Goal: Task Accomplishment & Management: Use online tool/utility

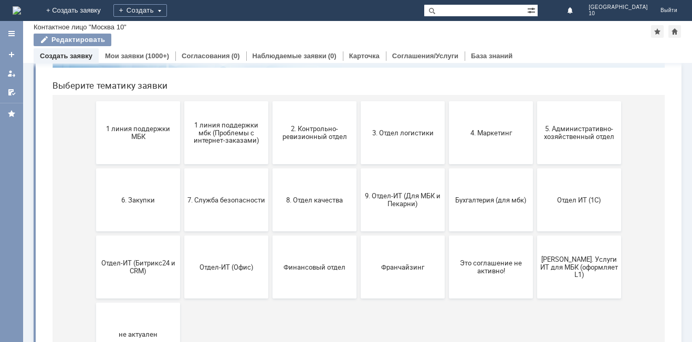
scroll to position [153, 0]
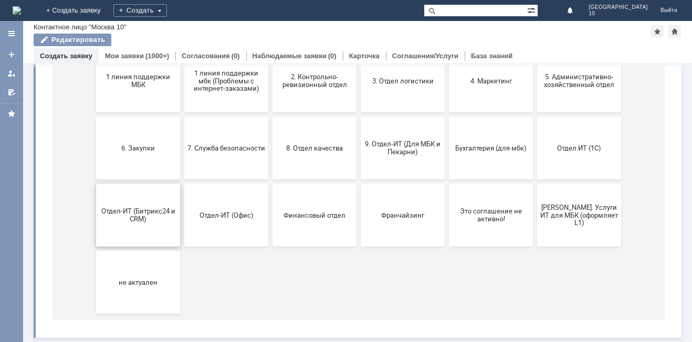
click at [136, 216] on span "Отдел-ИТ (Битрикс24 и CRM)" at bounding box center [138, 215] width 78 height 16
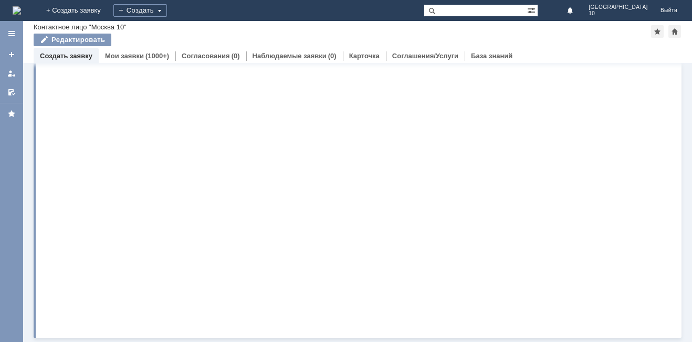
scroll to position [0, 0]
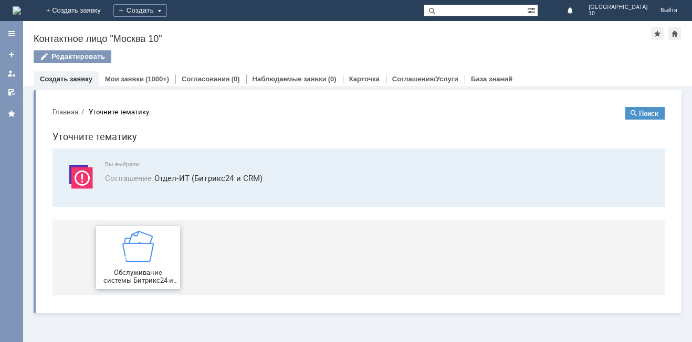
click at [123, 255] on img at bounding box center [137, 246] width 31 height 31
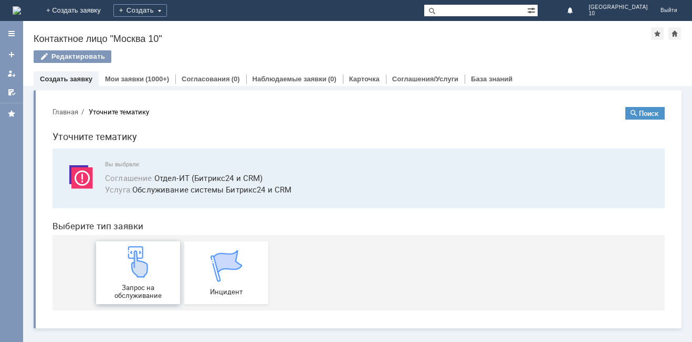
click at [135, 288] on span "Запрос на обслуживание" at bounding box center [138, 292] width 78 height 16
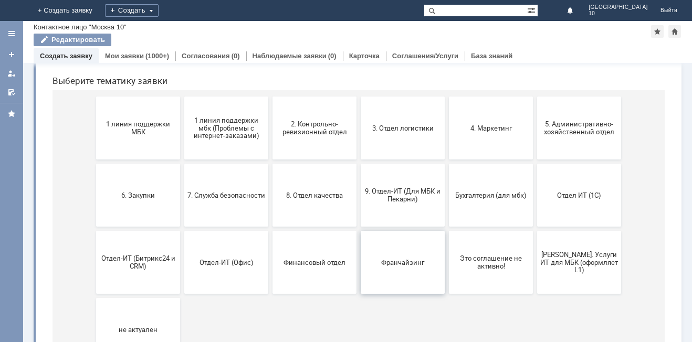
scroll to position [153, 0]
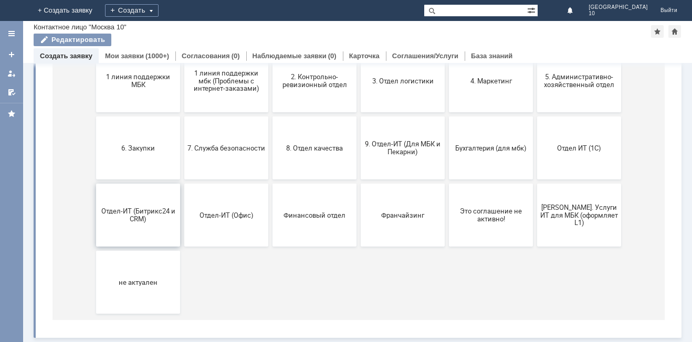
click at [154, 224] on button "Отдел-ИТ (Битрикс24 и CRM)" at bounding box center [138, 215] width 84 height 63
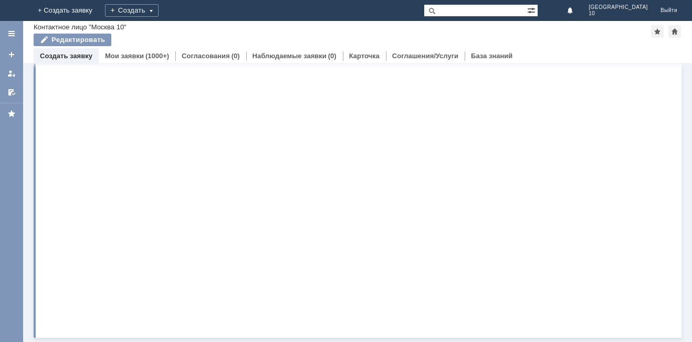
scroll to position [0, 0]
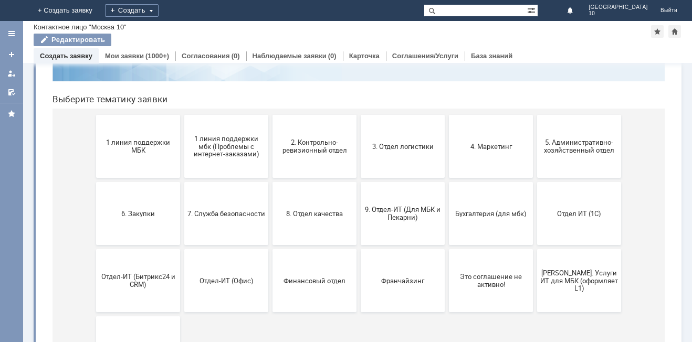
scroll to position [105, 0]
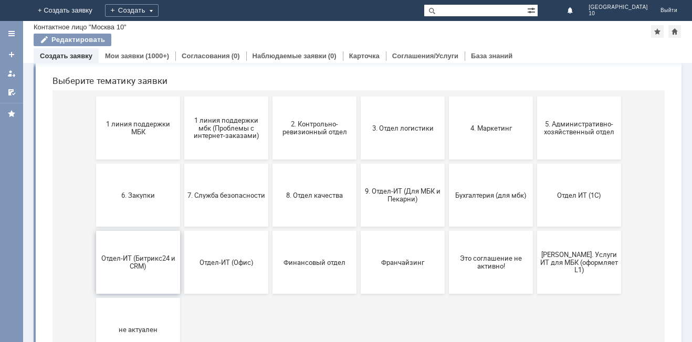
click at [131, 269] on span "Отдел-ИТ (Битрикс24 и CRM)" at bounding box center [138, 263] width 78 height 16
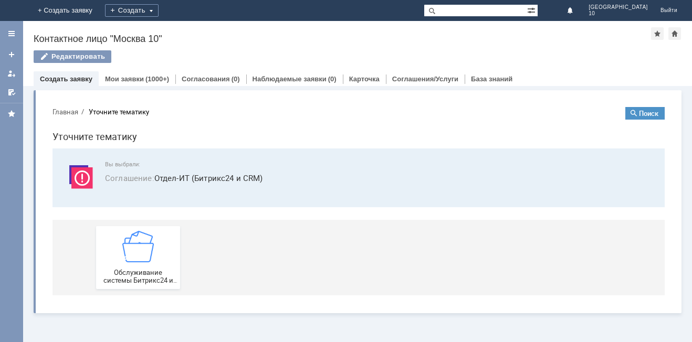
scroll to position [0, 0]
click at [131, 269] on span "Обслуживание системы Битрикс24 и CRM" at bounding box center [138, 277] width 78 height 16
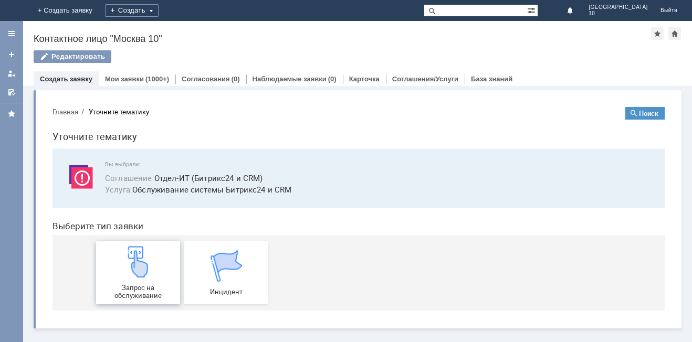
click at [117, 286] on span "Запрос на обслуживание" at bounding box center [138, 292] width 78 height 16
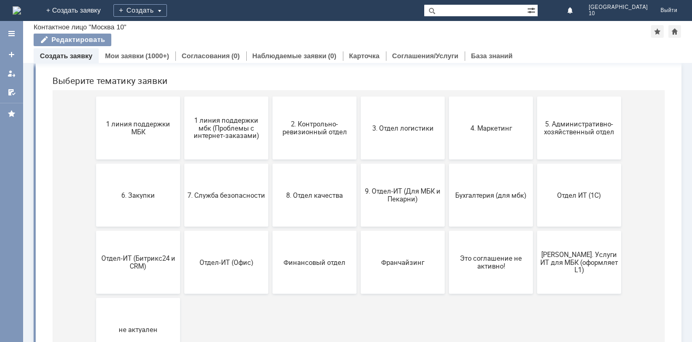
scroll to position [153, 0]
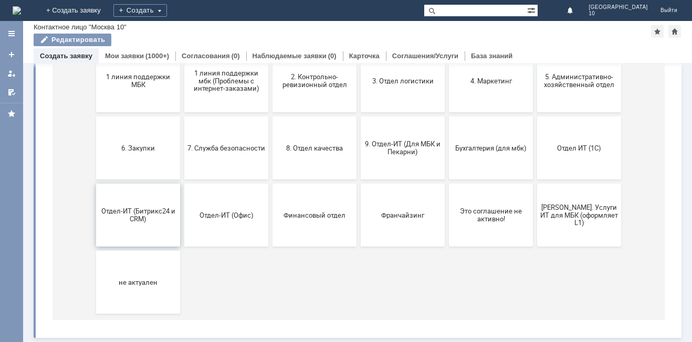
click at [157, 235] on button "Отдел-ИТ (Битрикс24 и CRM)" at bounding box center [138, 215] width 84 height 63
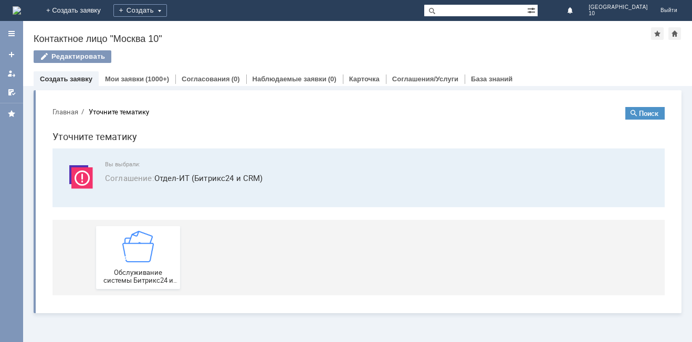
click at [152, 253] on img at bounding box center [137, 246] width 31 height 31
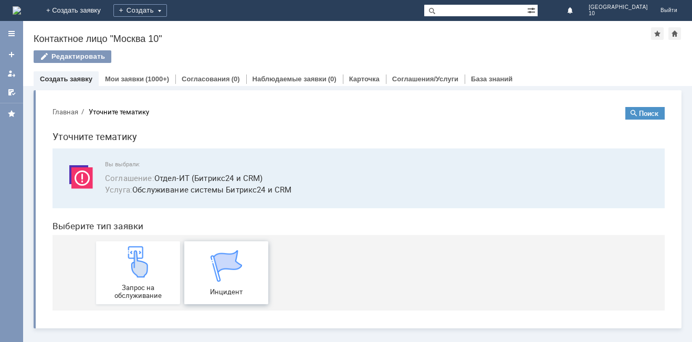
click at [228, 276] on img at bounding box center [225, 265] width 31 height 31
click at [127, 280] on div "Запрос на обслуживание" at bounding box center [138, 273] width 78 height 54
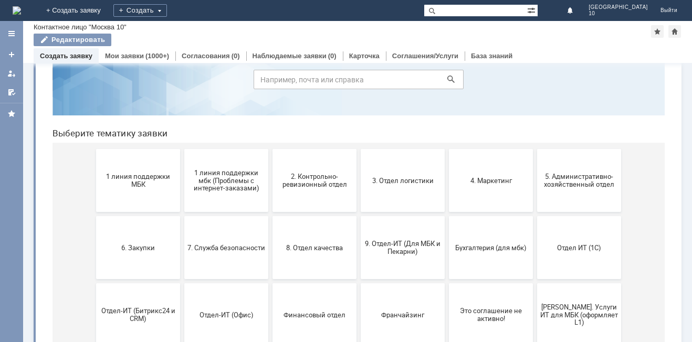
scroll to position [105, 0]
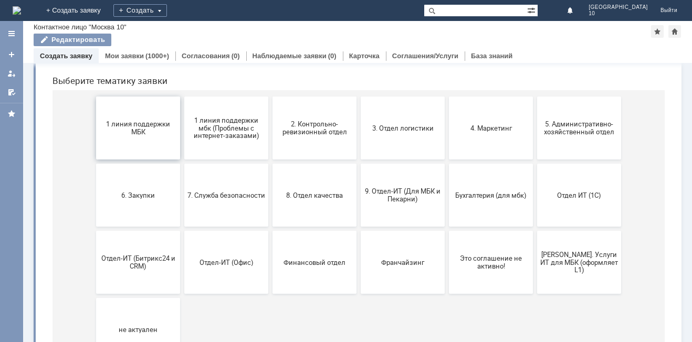
click at [144, 137] on button "1 линия поддержки МБК" at bounding box center [138, 128] width 84 height 63
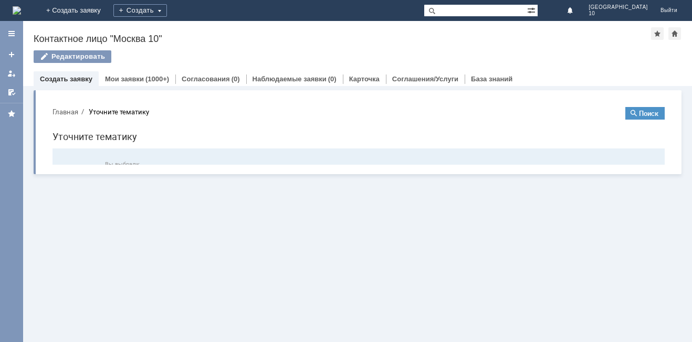
scroll to position [0, 0]
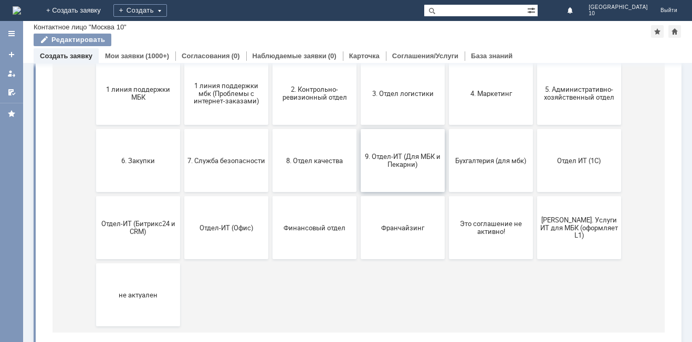
scroll to position [153, 0]
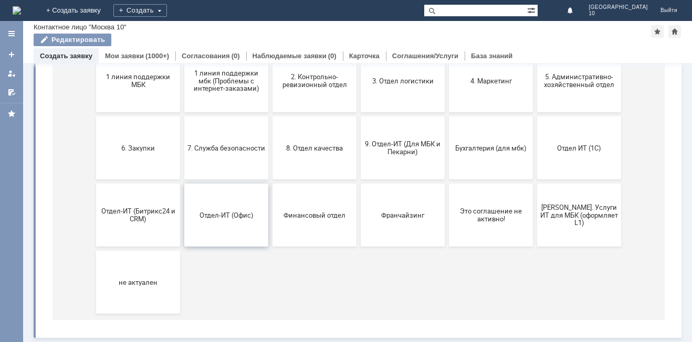
click at [217, 212] on span "Отдел-ИТ (Офис)" at bounding box center [226, 215] width 78 height 8
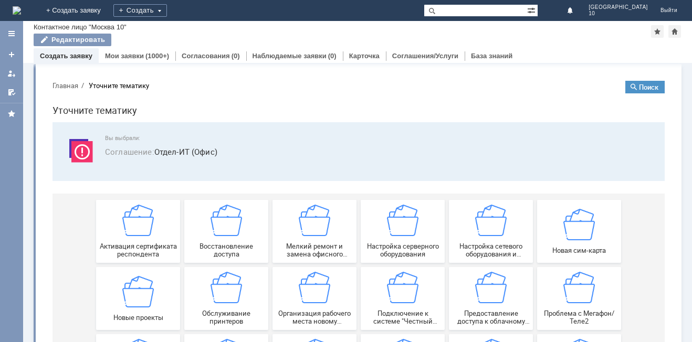
scroll to position [0, 0]
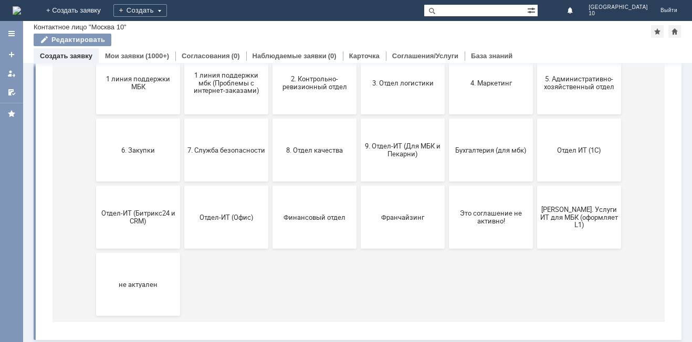
scroll to position [153, 0]
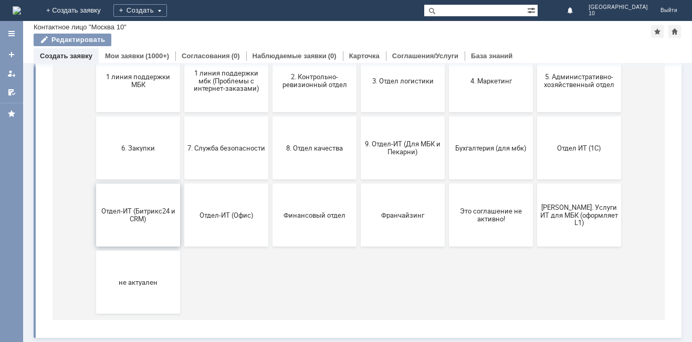
click at [145, 233] on button "Отдел-ИТ (Битрикс24 и CRM)" at bounding box center [138, 215] width 84 height 63
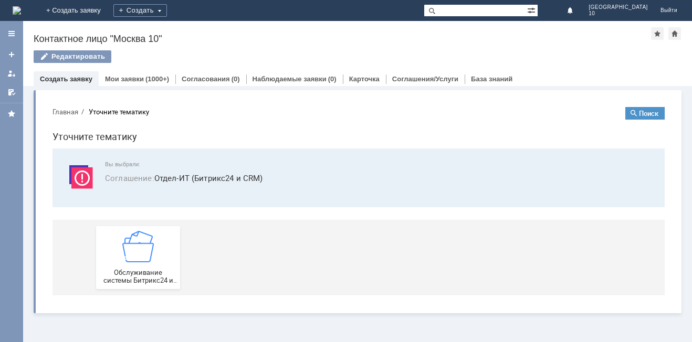
scroll to position [0, 0]
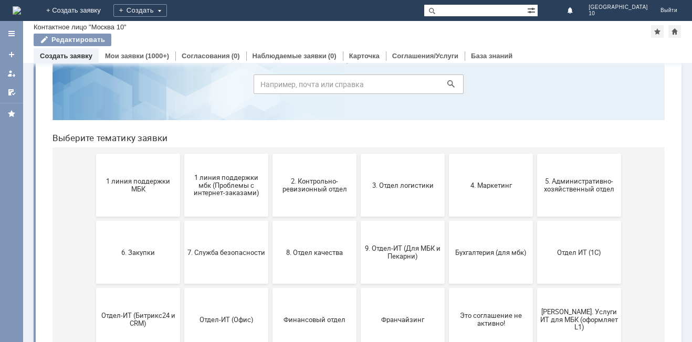
scroll to position [100, 0]
